Goal: Task Accomplishment & Management: Manage account settings

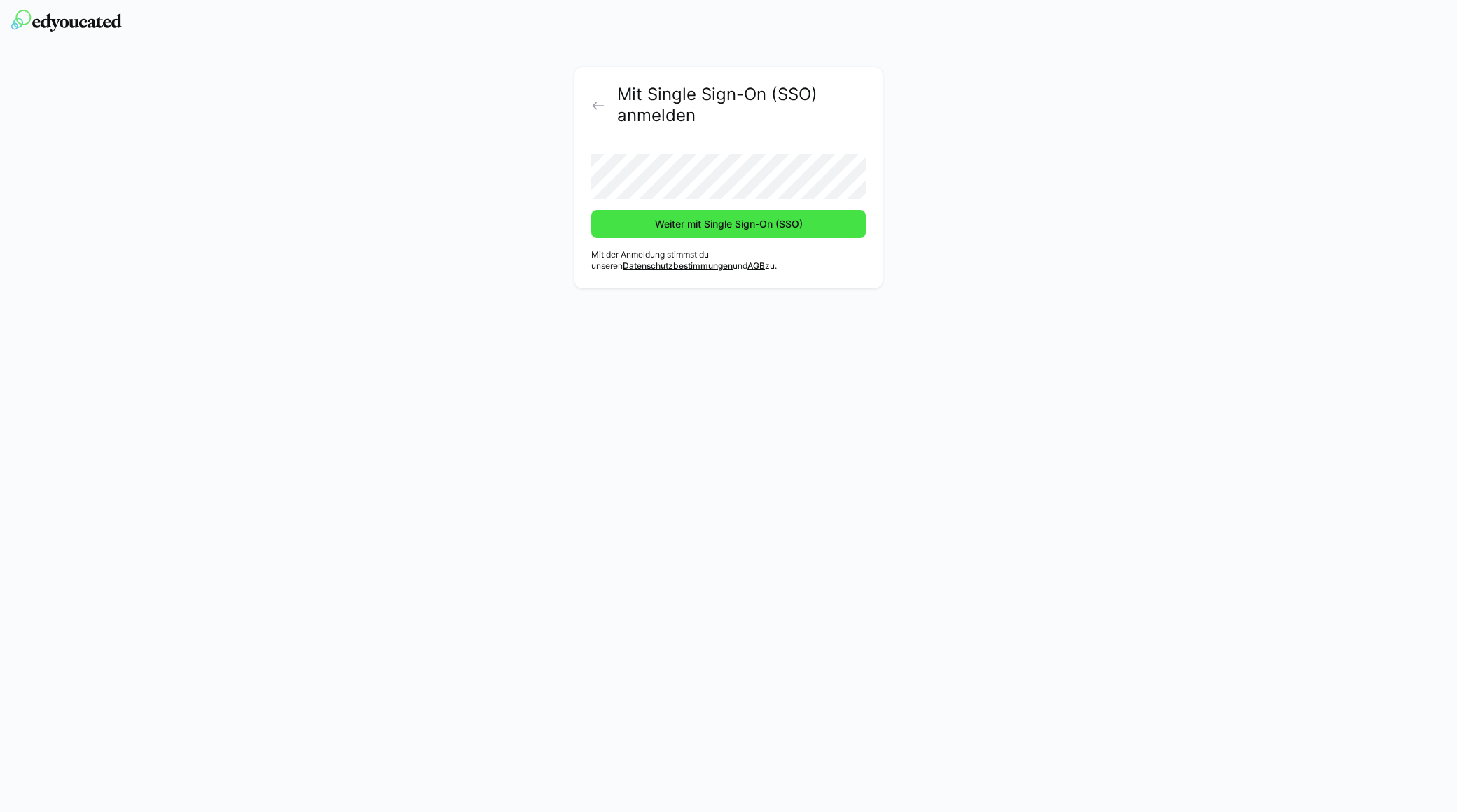
click at [731, 221] on span "Weiter mit Single Sign-On (SSO)" at bounding box center [728, 224] width 152 height 14
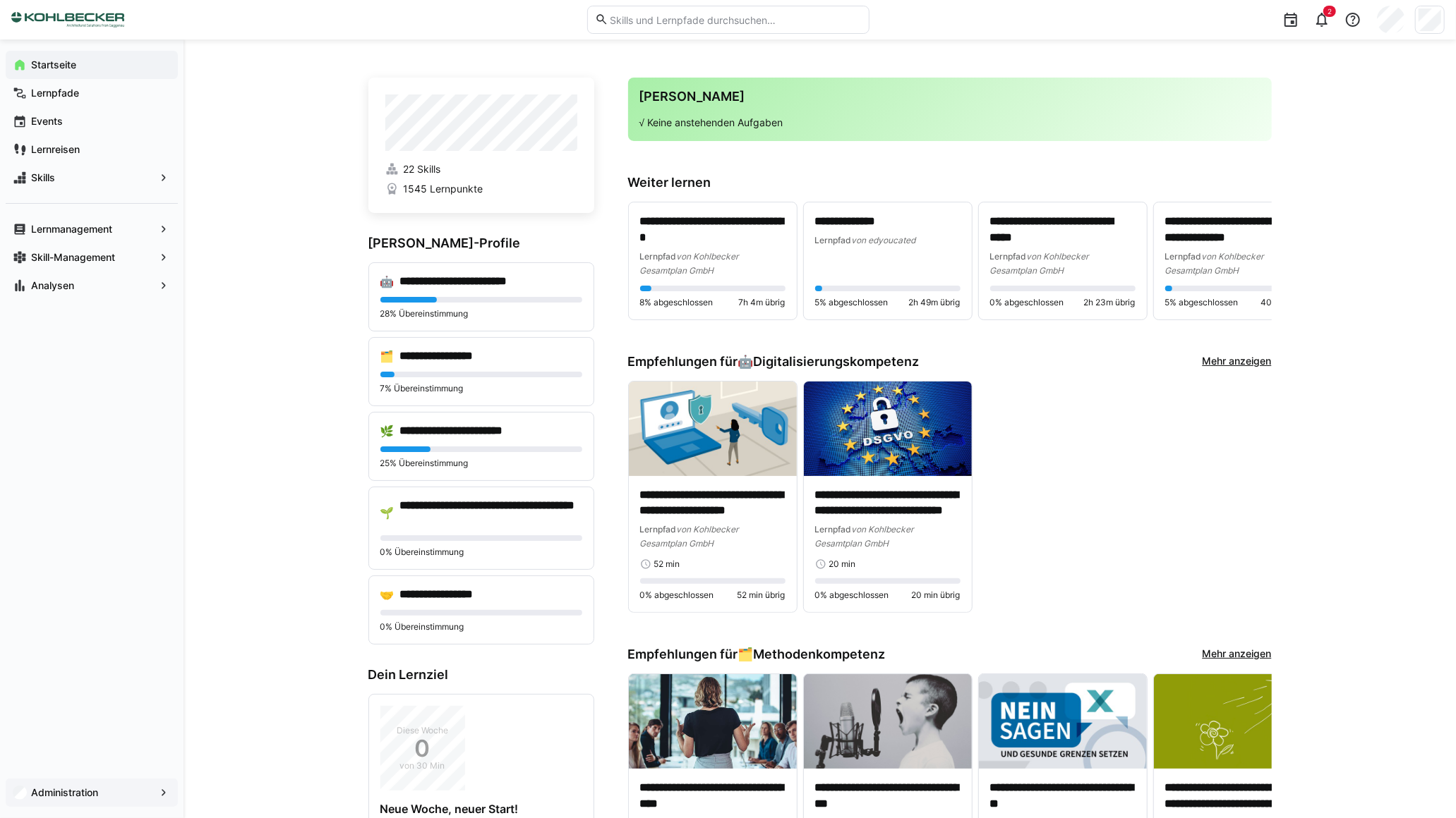
click at [107, 793] on span "Administration" at bounding box center [92, 793] width 126 height 14
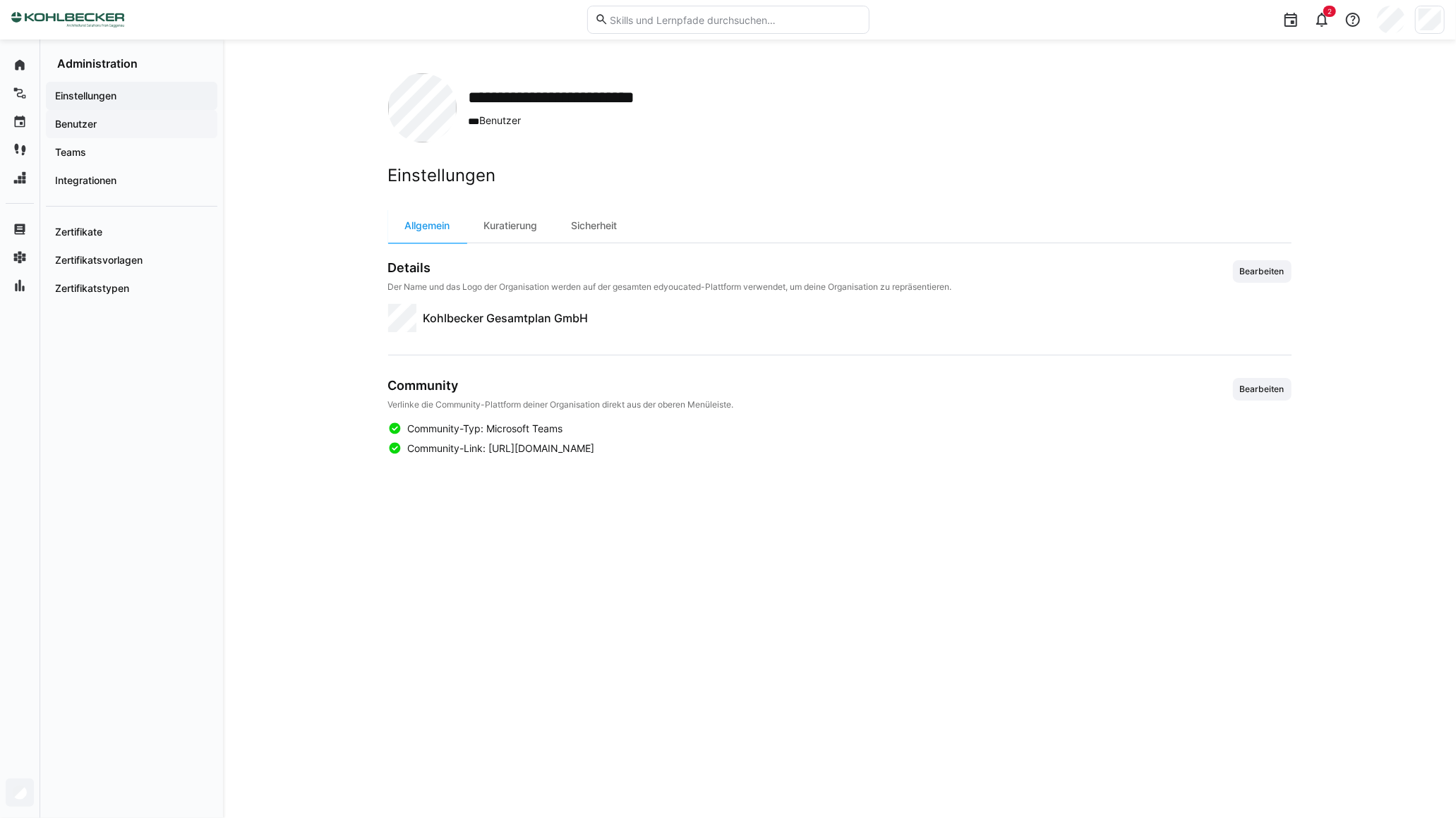
click at [104, 122] on span "Benutzer" at bounding box center [132, 124] width 158 height 14
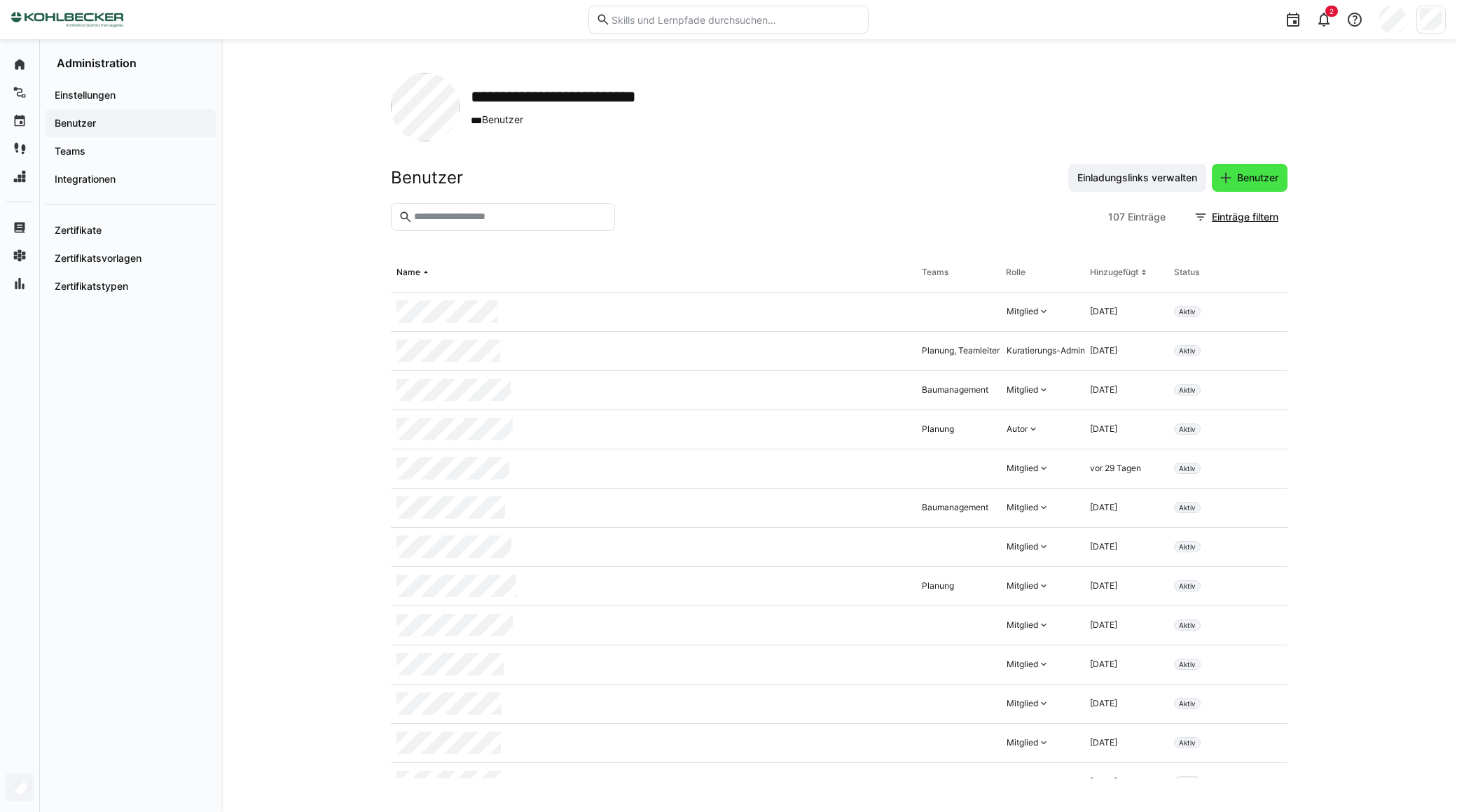
click at [1255, 181] on span "Benutzer" at bounding box center [1257, 178] width 46 height 14
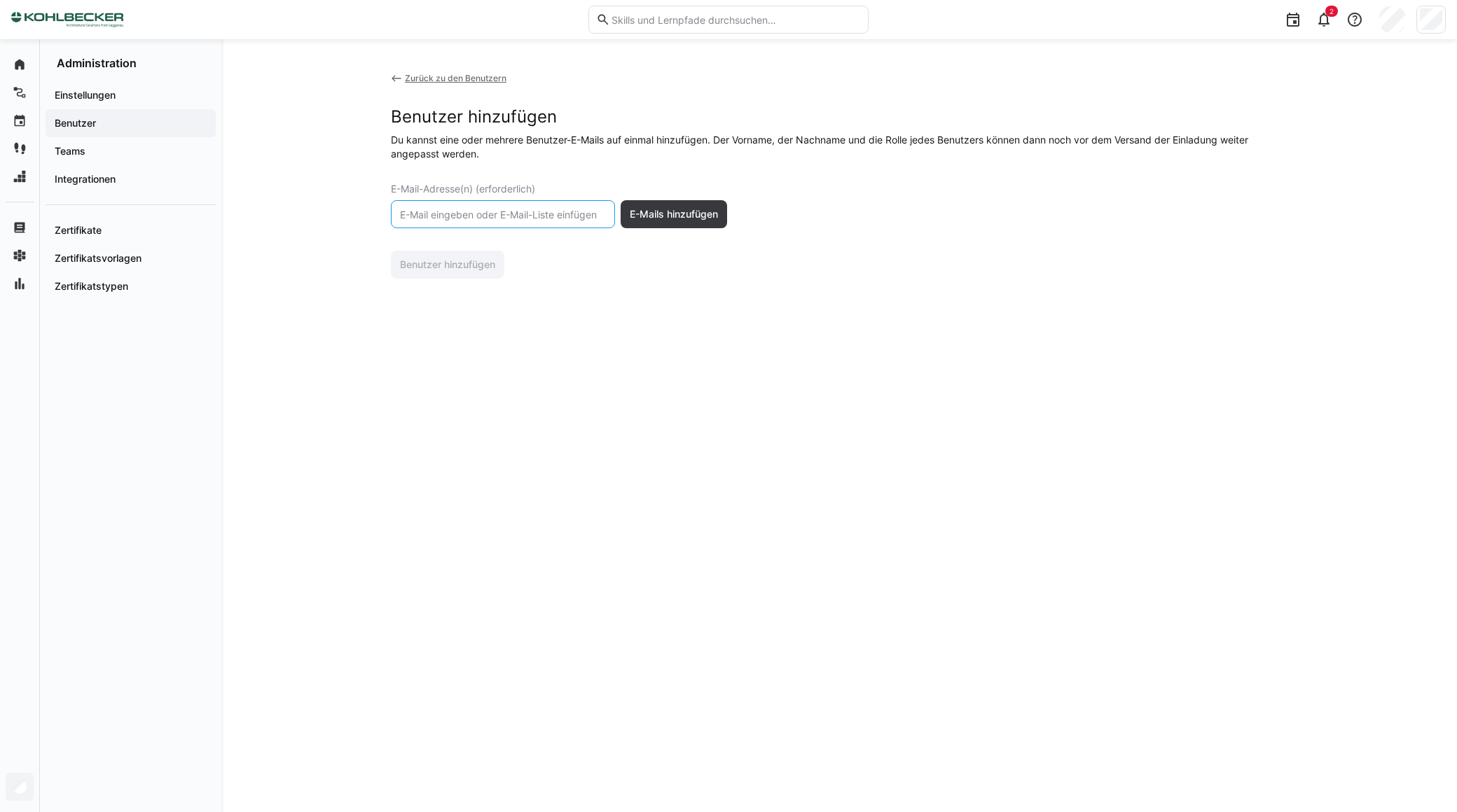
click at [498, 213] on input "text" at bounding box center [503, 214] width 209 height 13
type input "[PERSON_NAME][EMAIL_ADDRESS][PERSON_NAME][DOMAIN_NAME]"
click at [676, 217] on span "E-Mails hinzufügen" at bounding box center [674, 214] width 93 height 14
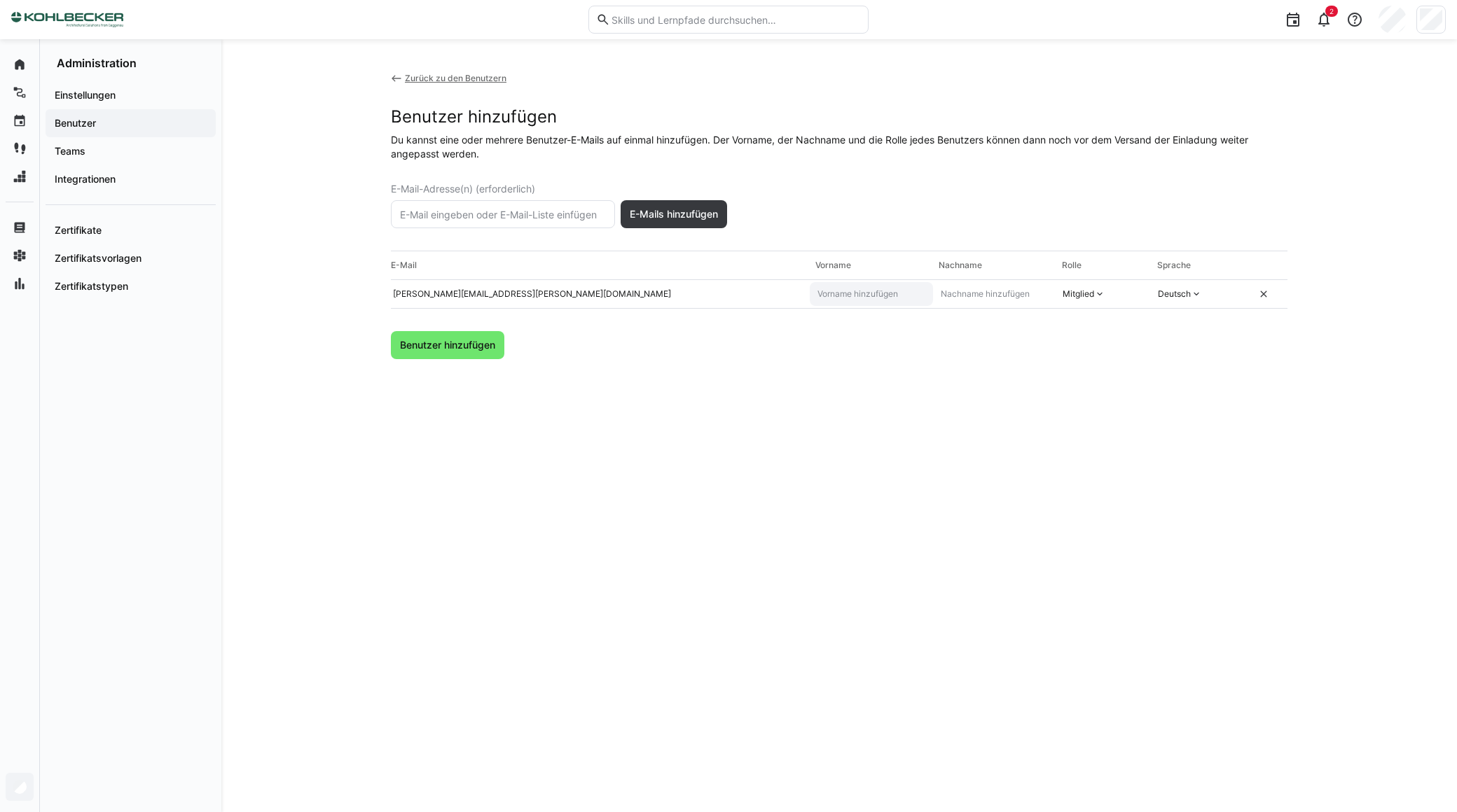
click at [846, 289] on input "text" at bounding box center [871, 294] width 111 height 11
type input "Nico"
type input "[PERSON_NAME]"
click at [640, 355] on div "Benutzer hinzufügen" at bounding box center [839, 345] width 896 height 28
click at [469, 348] on span "Benutzer hinzufügen" at bounding box center [447, 345] width 100 height 14
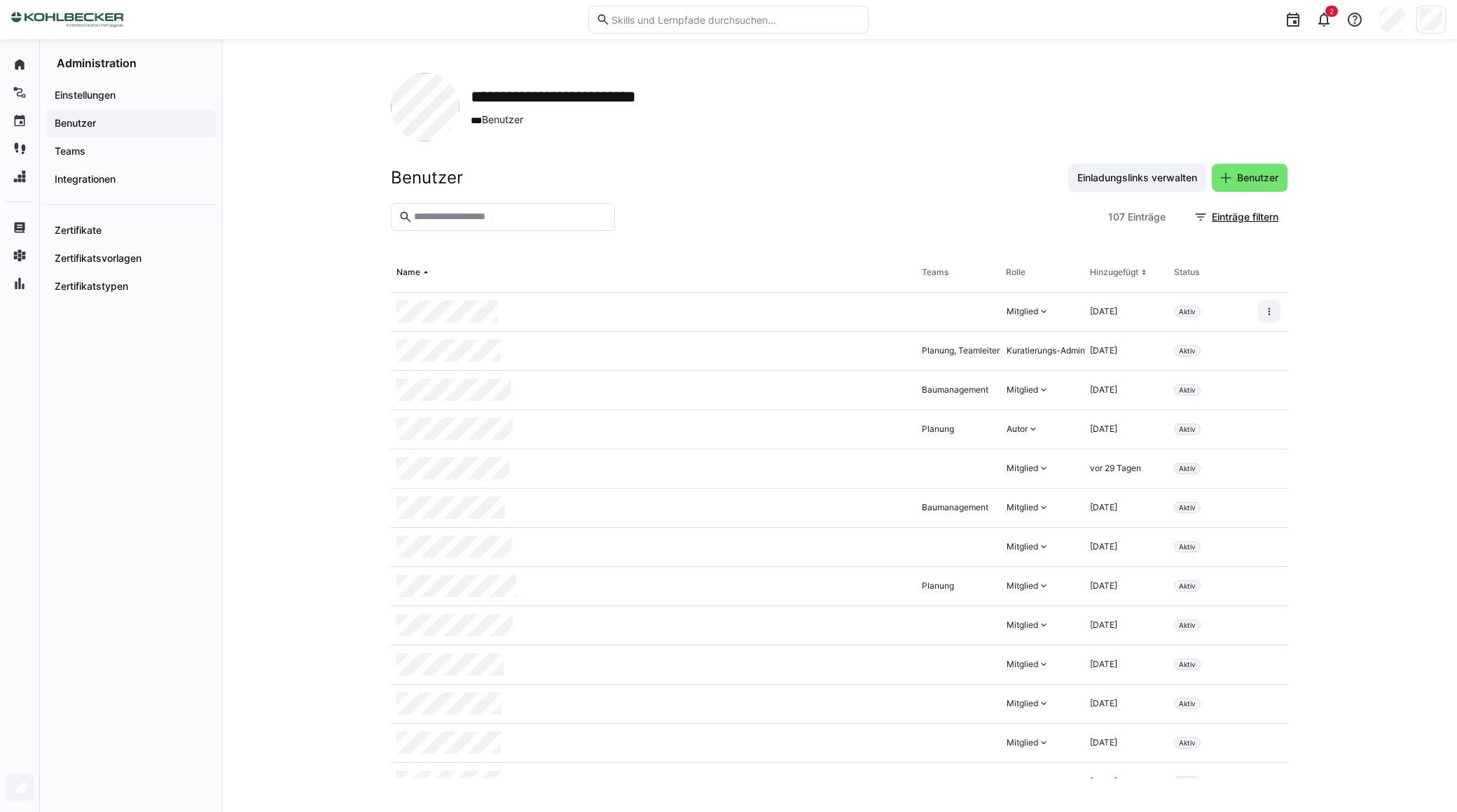
click at [108, 18] on img at bounding box center [68, 20] width 112 height 23
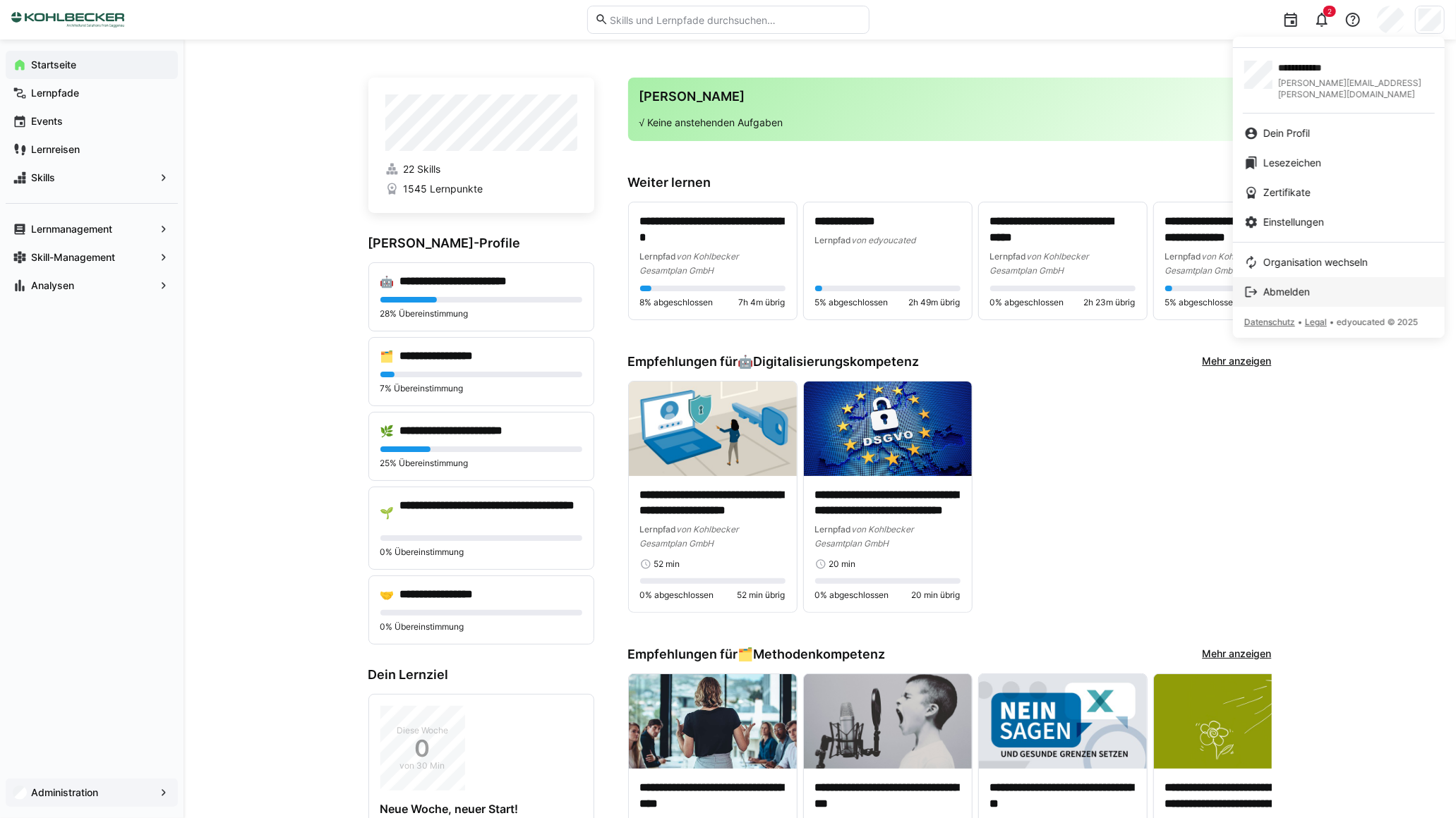
click at [1321, 285] on div "Abmelden" at bounding box center [1338, 292] width 189 height 14
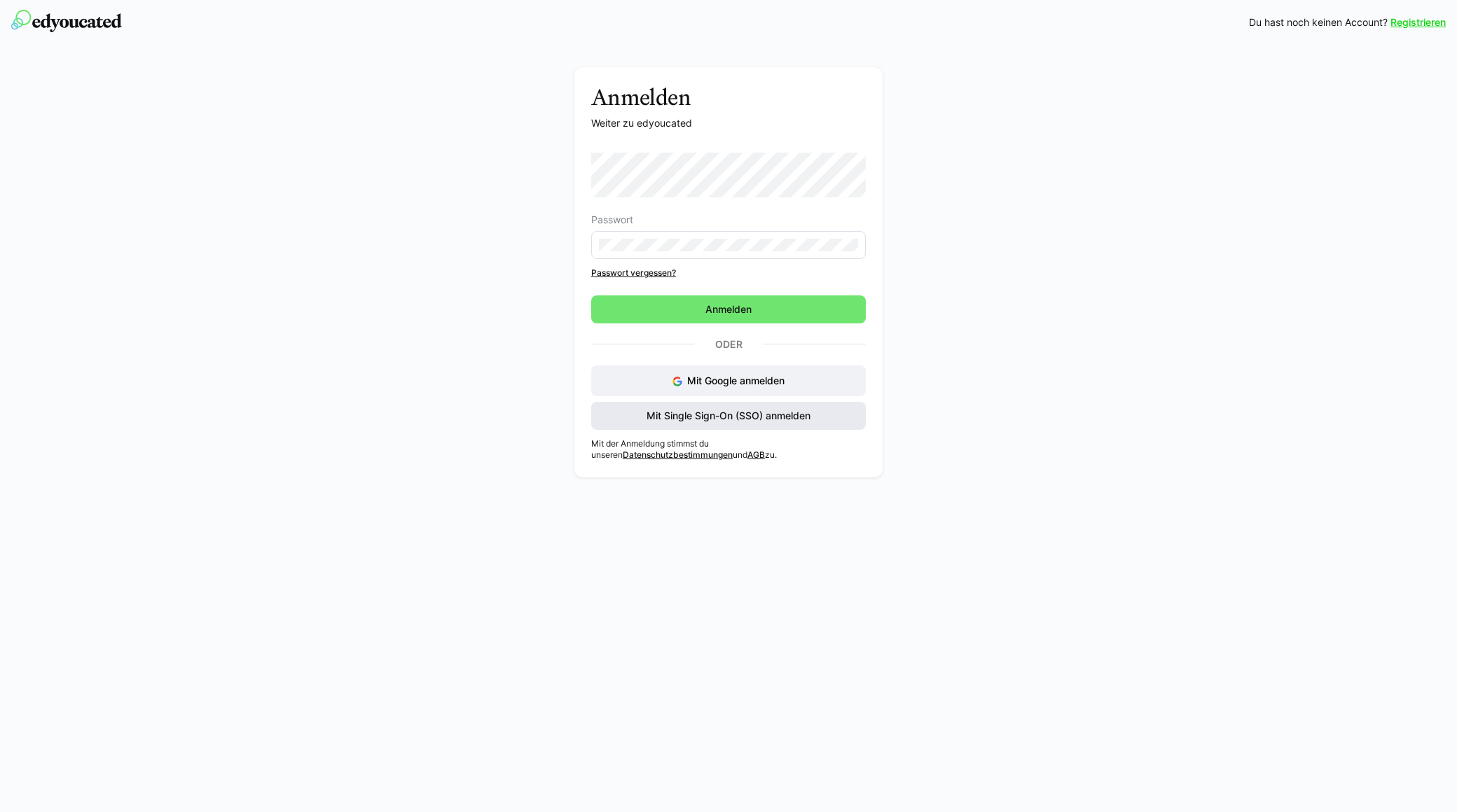
click at [691, 413] on span "Mit Single Sign-On (SSO) anmelden" at bounding box center [728, 415] width 168 height 14
